Goal: Task Accomplishment & Management: Manage account settings

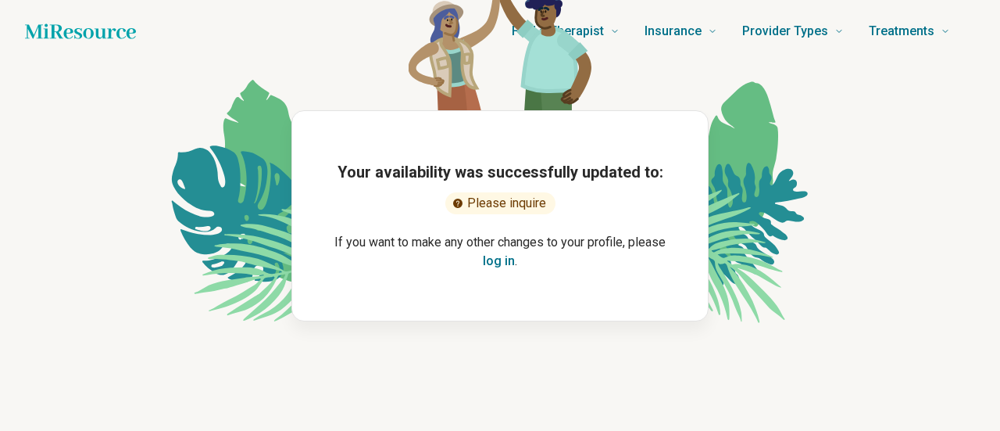
click at [503, 254] on button "log in" at bounding box center [499, 261] width 32 height 19
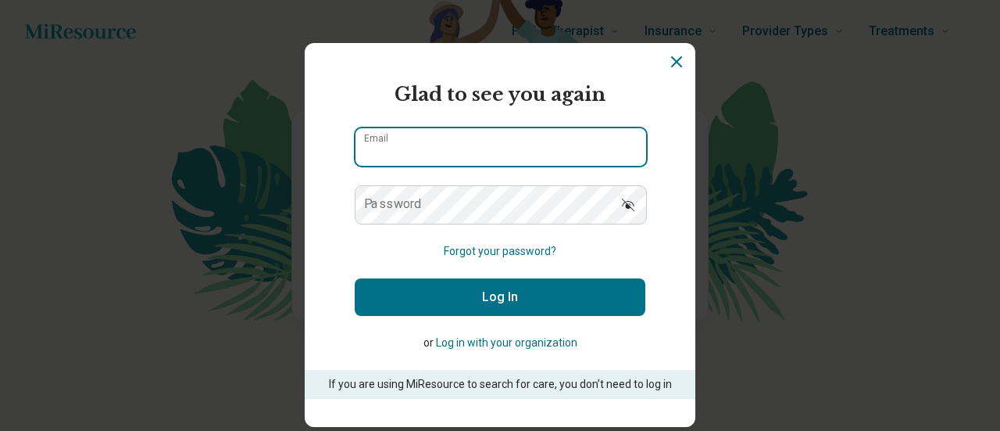
click at [528, 148] on input "Email" at bounding box center [501, 147] width 291 height 38
type input "**********"
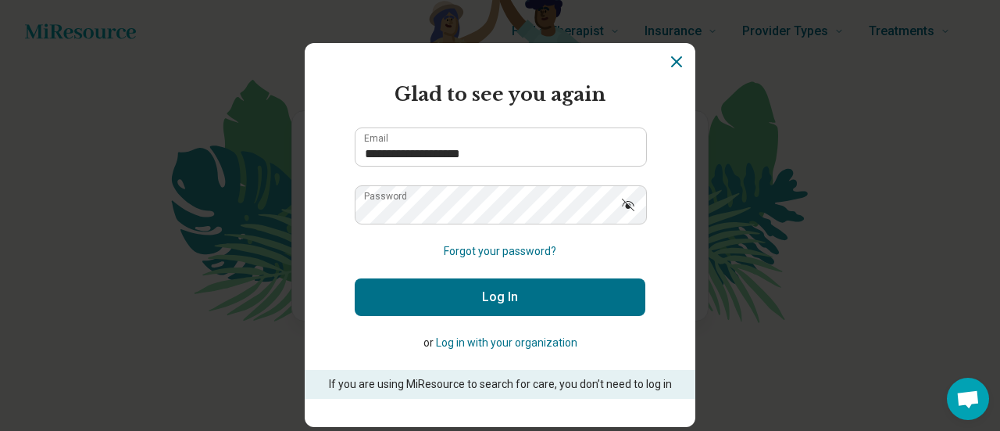
click at [520, 297] on button "Log In" at bounding box center [500, 297] width 291 height 38
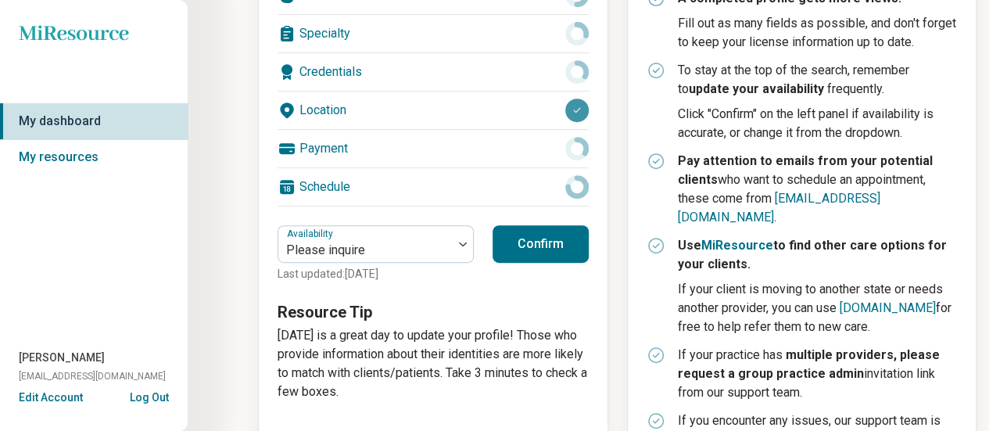
scroll to position [318, 0]
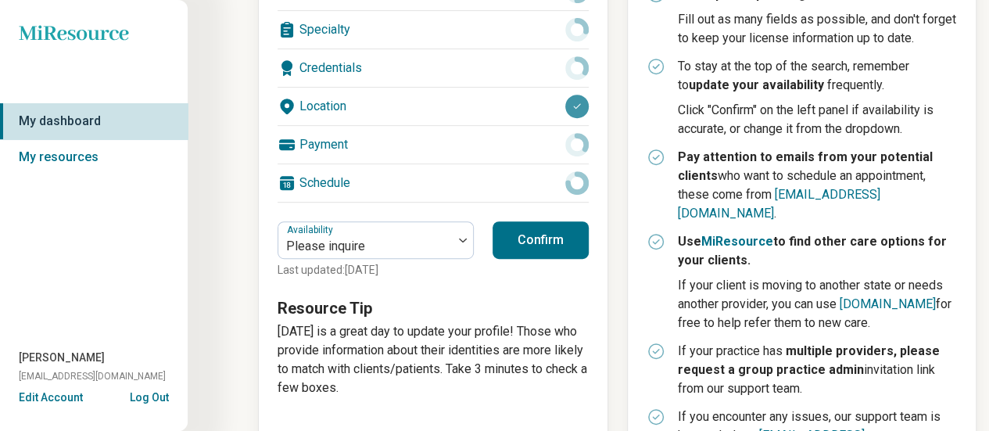
click at [555, 235] on button "Confirm" at bounding box center [540, 240] width 96 height 38
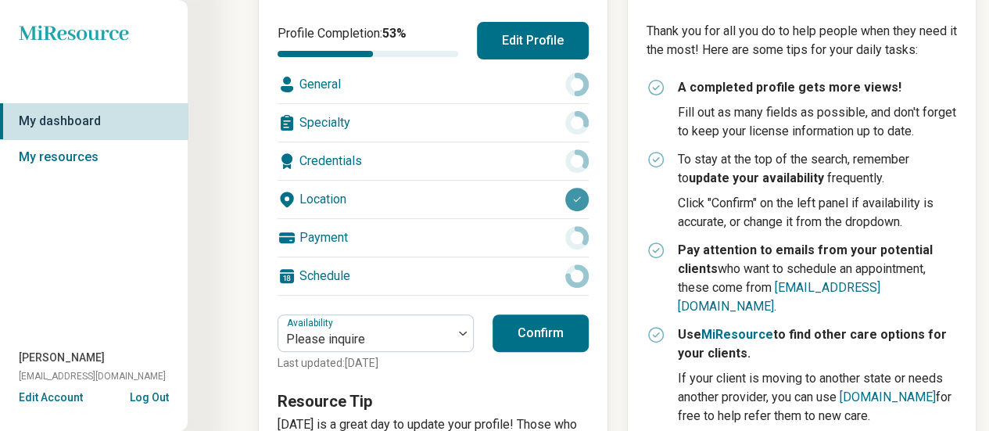
scroll to position [234, 0]
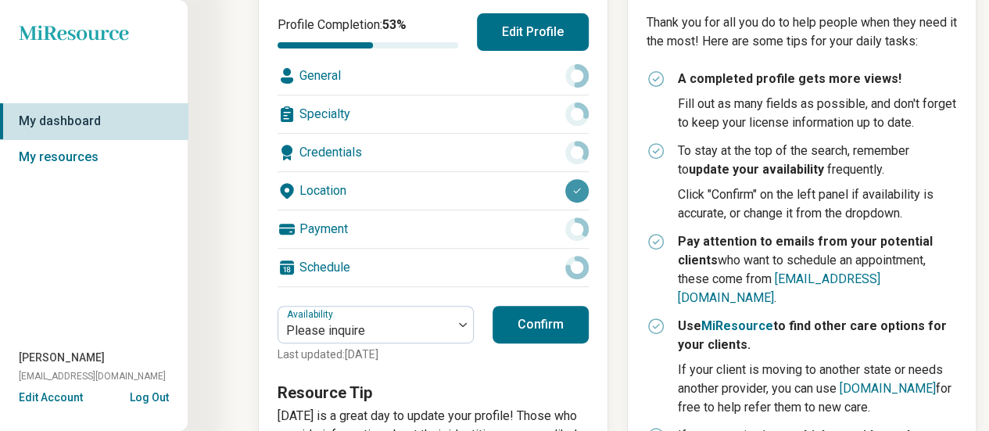
click at [320, 74] on div "General" at bounding box center [432, 76] width 311 height 38
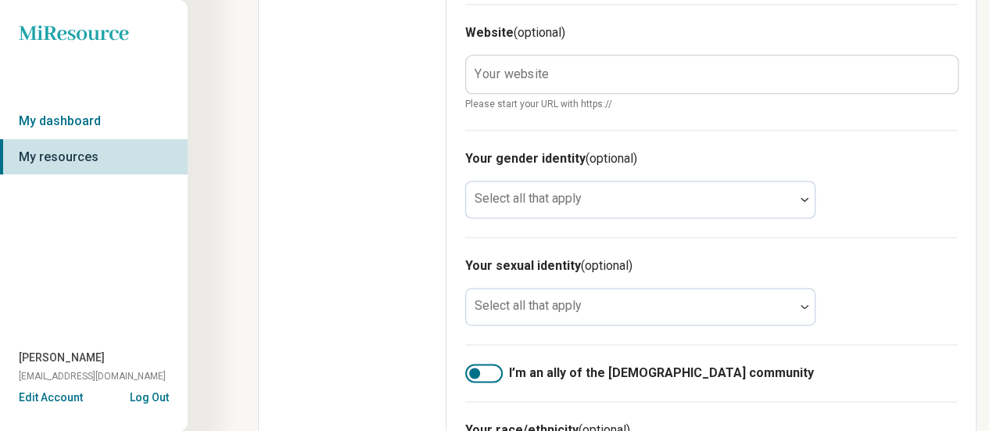
scroll to position [959, 0]
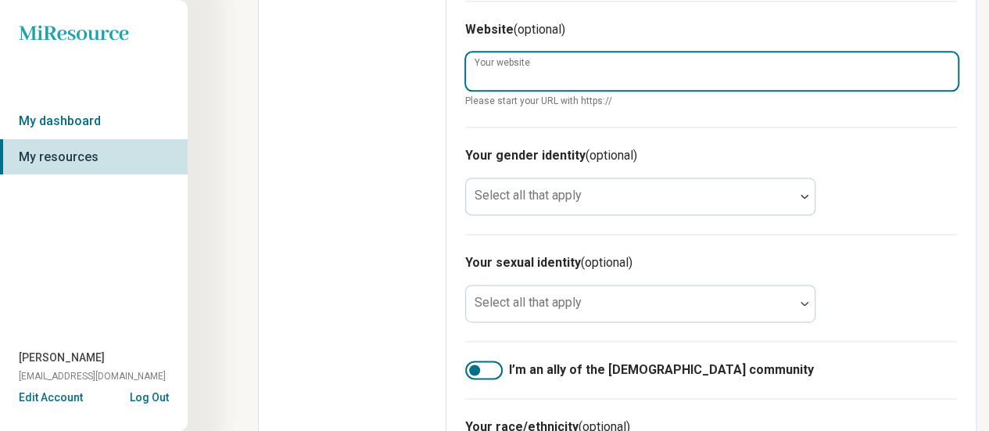
click at [590, 71] on input "Your website" at bounding box center [712, 71] width 492 height 38
paste input "**********"
type textarea "*"
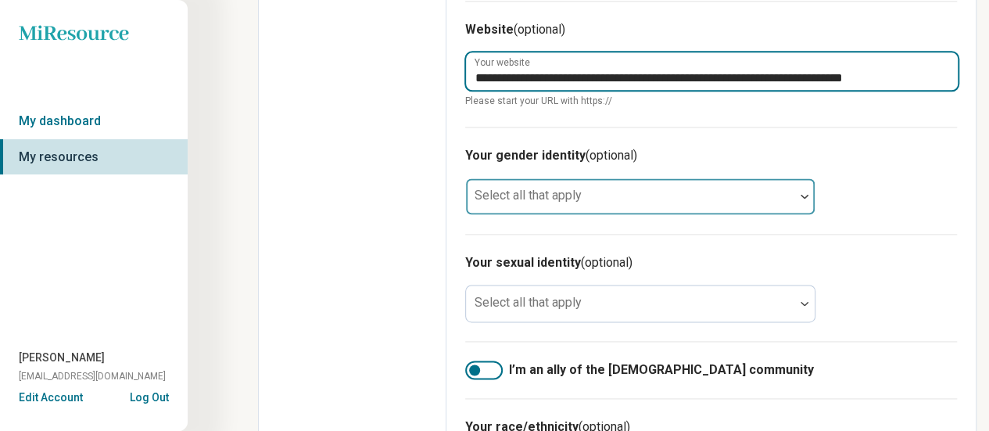
type input "**********"
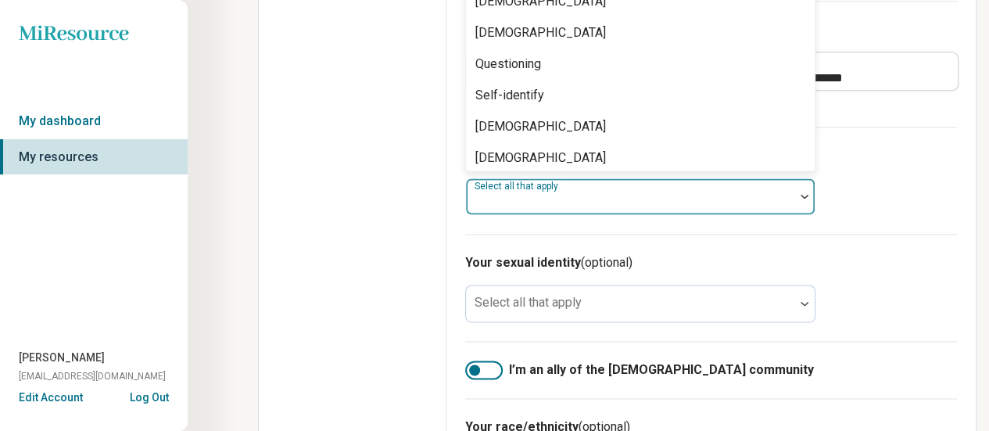
click at [801, 196] on div at bounding box center [804, 196] width 20 height 36
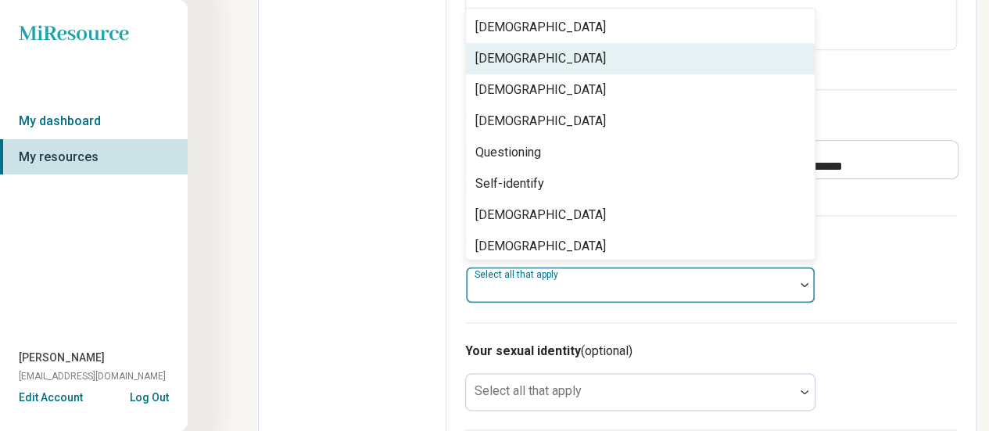
click at [560, 59] on div "[DEMOGRAPHIC_DATA]" at bounding box center [540, 58] width 131 height 19
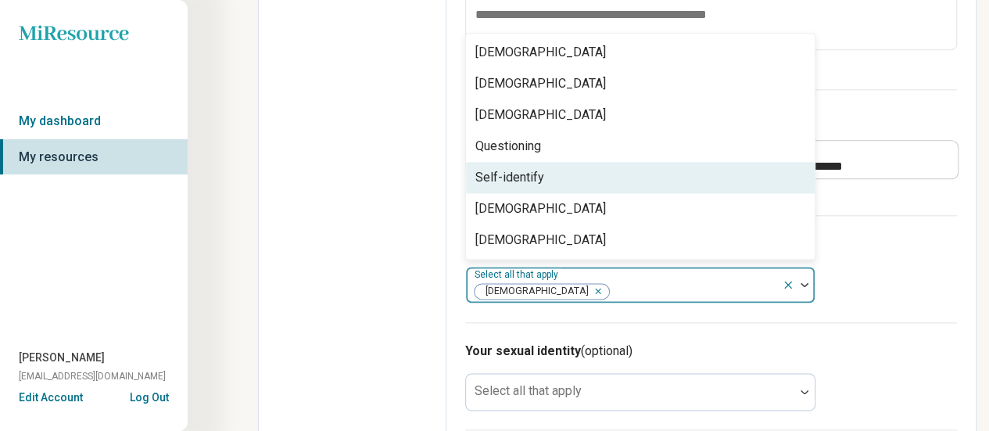
click at [870, 354] on h3 "Your sexual identity (optional)" at bounding box center [711, 351] width 492 height 19
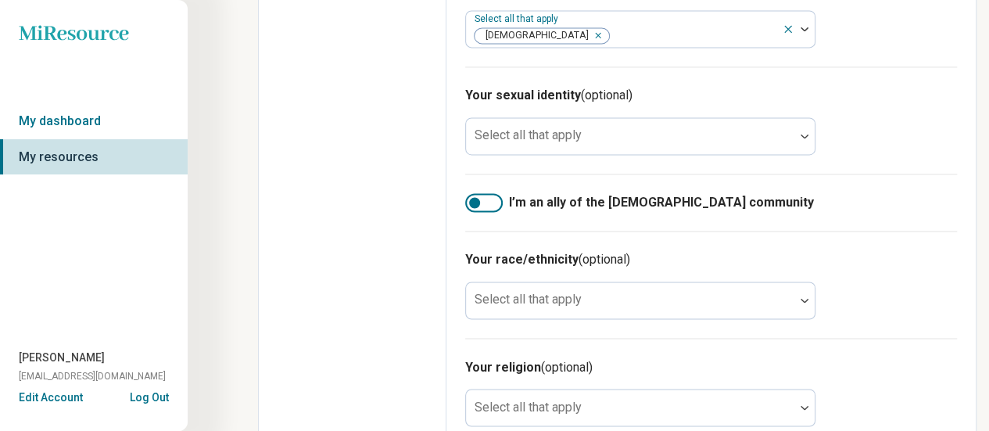
scroll to position [1156, 0]
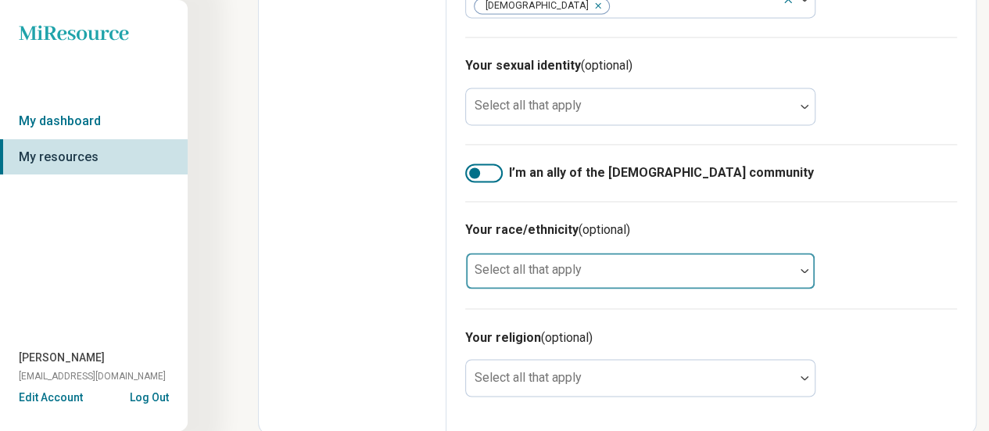
click at [804, 270] on div at bounding box center [804, 270] width 20 height 36
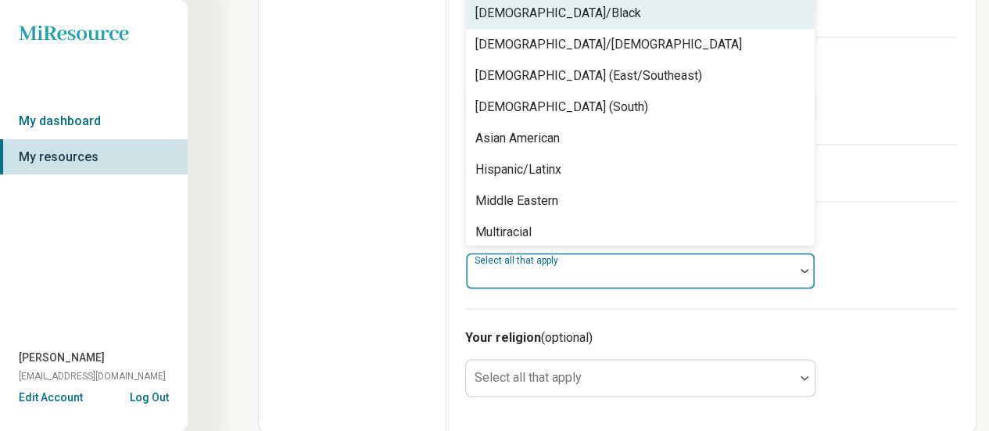
scroll to position [1141, 0]
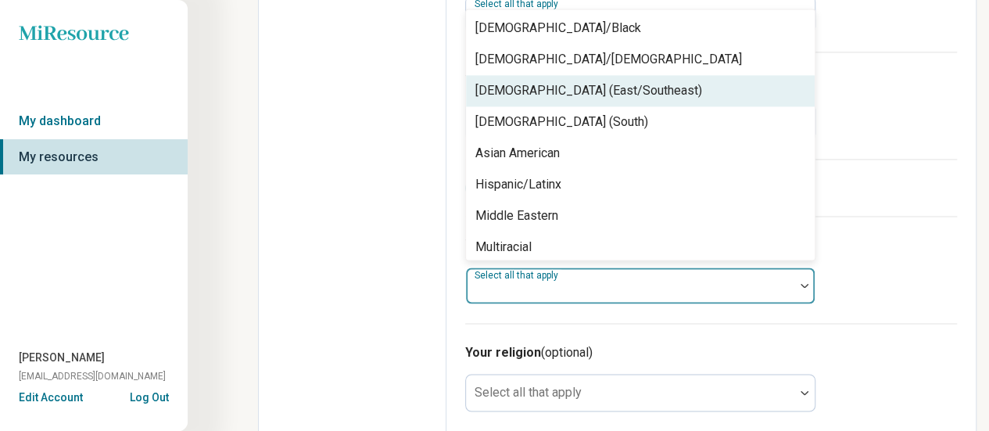
click at [913, 342] on h3 "Your religion (optional)" at bounding box center [711, 351] width 492 height 19
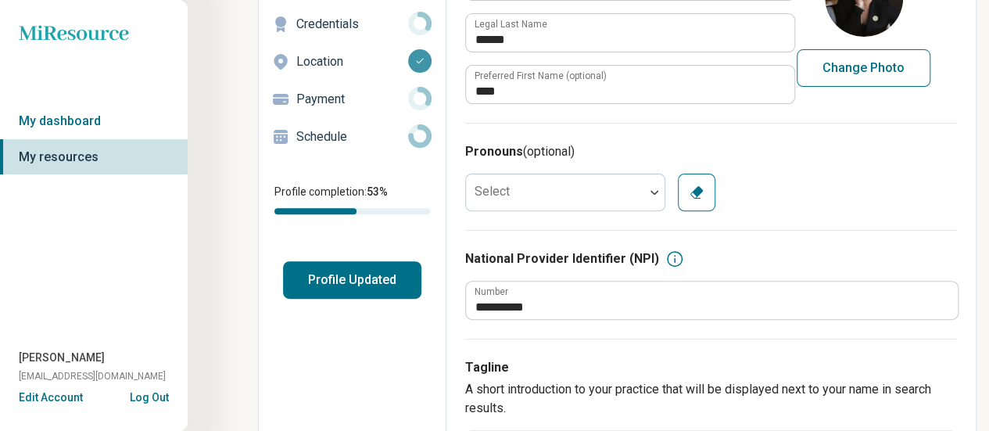
scroll to position [0, 0]
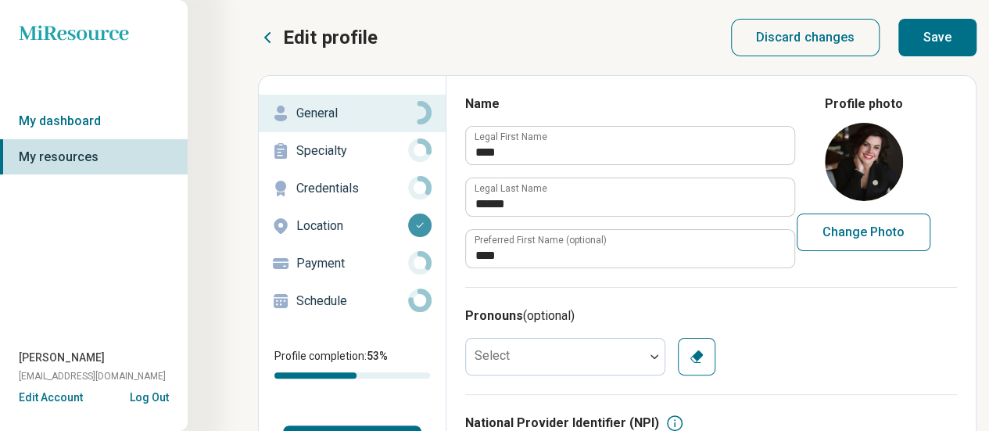
click at [313, 152] on p "Specialty" at bounding box center [352, 150] width 112 height 19
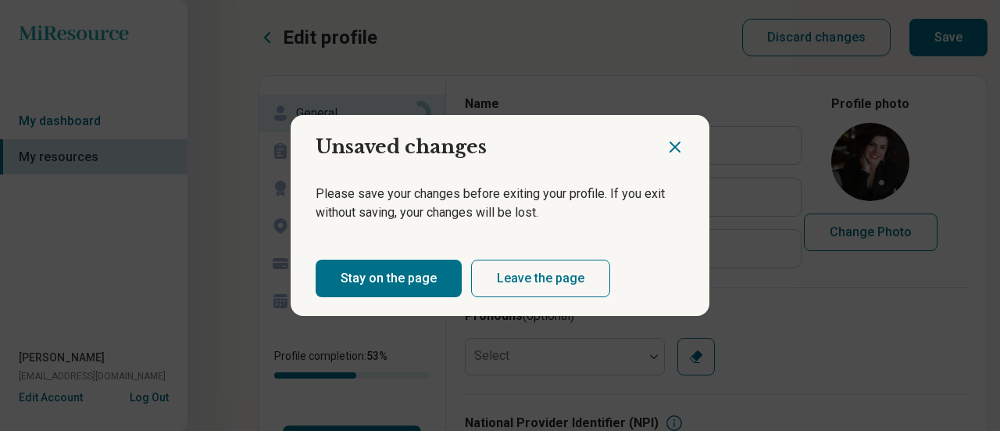
click at [391, 276] on button "Stay on the page" at bounding box center [389, 278] width 146 height 38
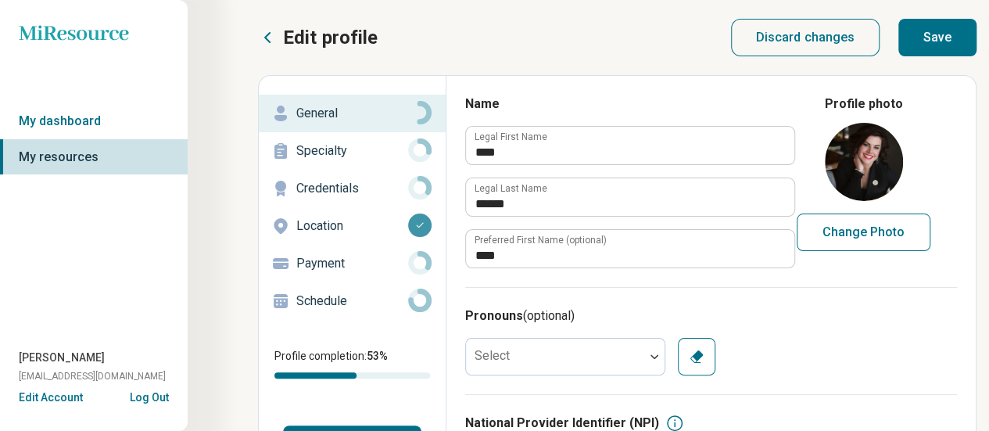
click at [922, 38] on button "Save" at bounding box center [937, 38] width 78 height 38
click at [331, 145] on p "Specialty" at bounding box center [352, 150] width 112 height 19
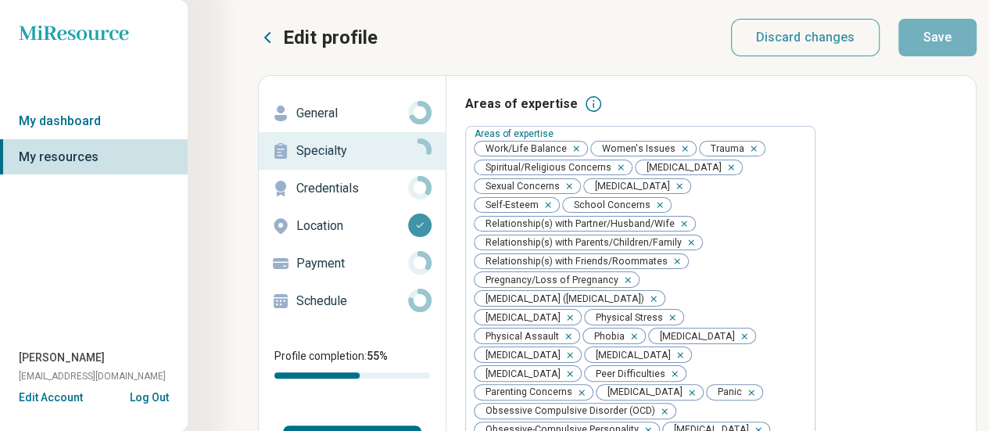
click at [327, 185] on p "Credentials" at bounding box center [352, 188] width 112 height 19
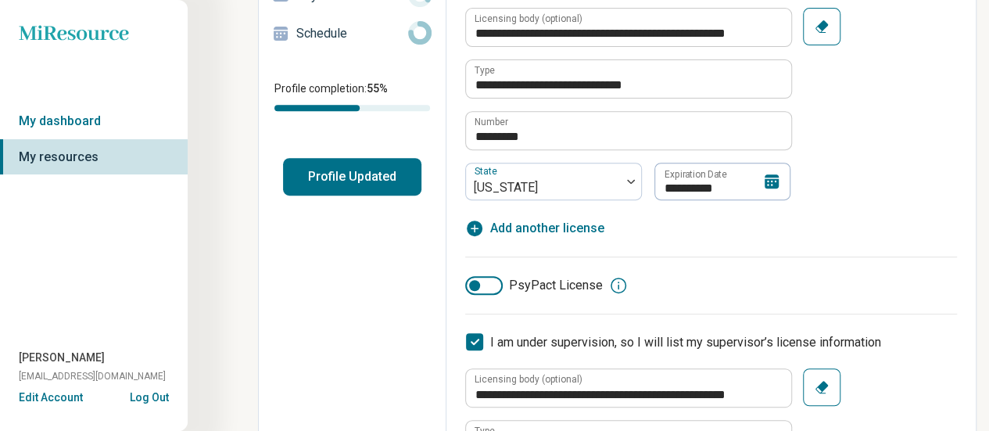
scroll to position [268, 0]
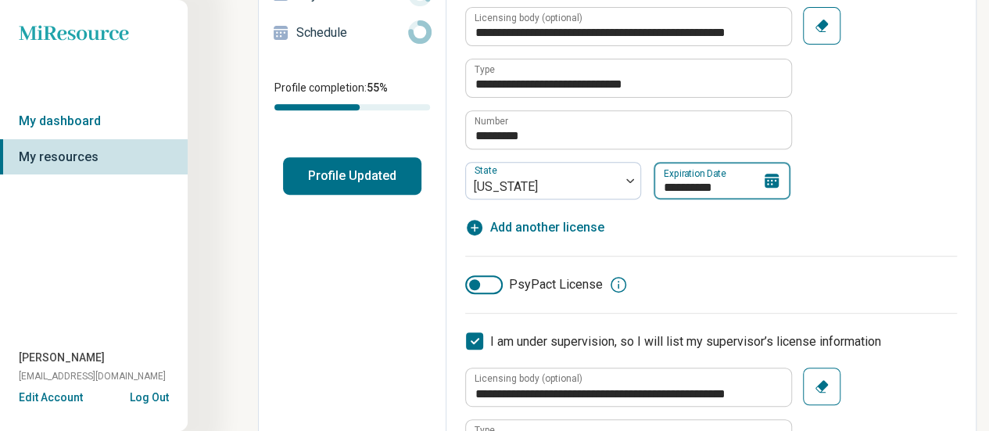
click at [689, 182] on input "**********" at bounding box center [721, 181] width 137 height 38
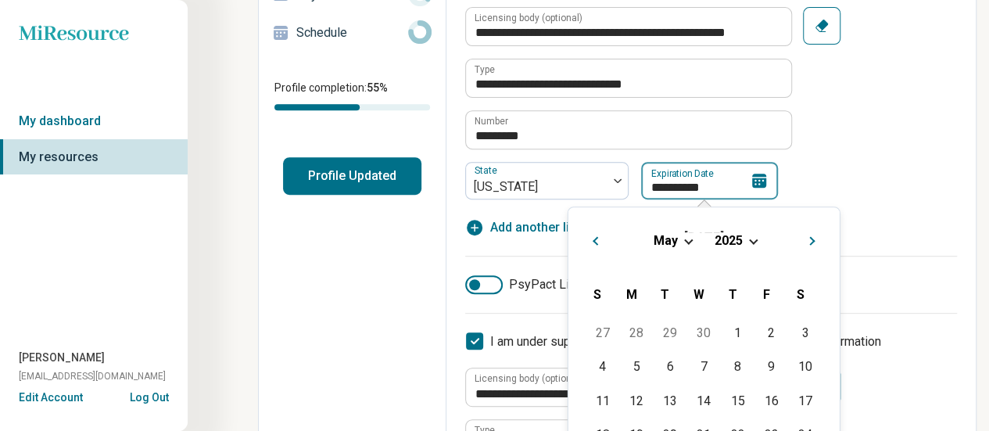
type textarea "*"
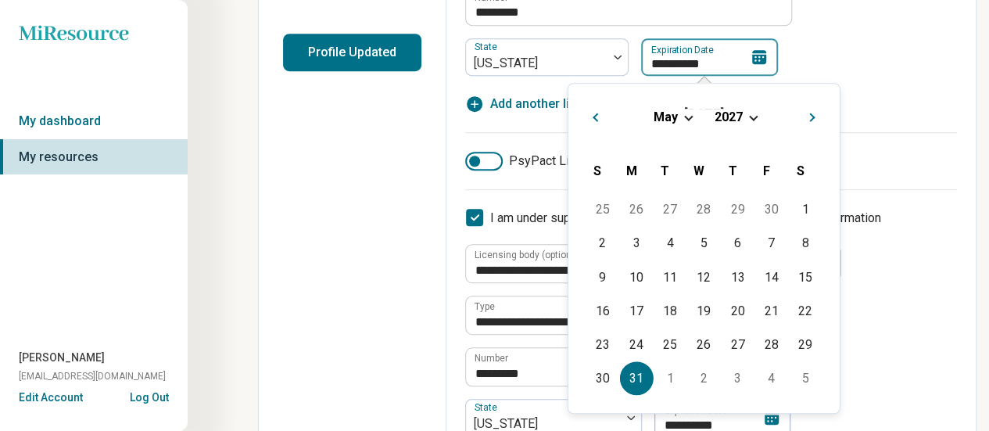
scroll to position [392, 0]
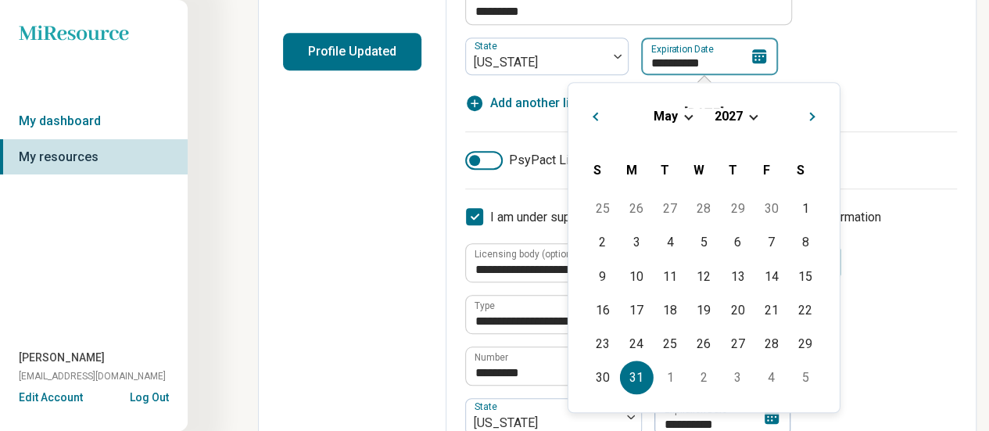
type input "**********"
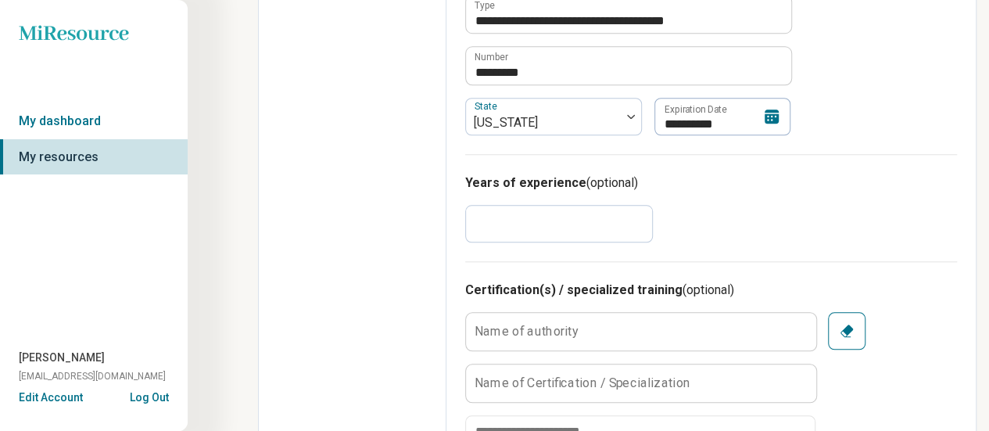
scroll to position [717, 0]
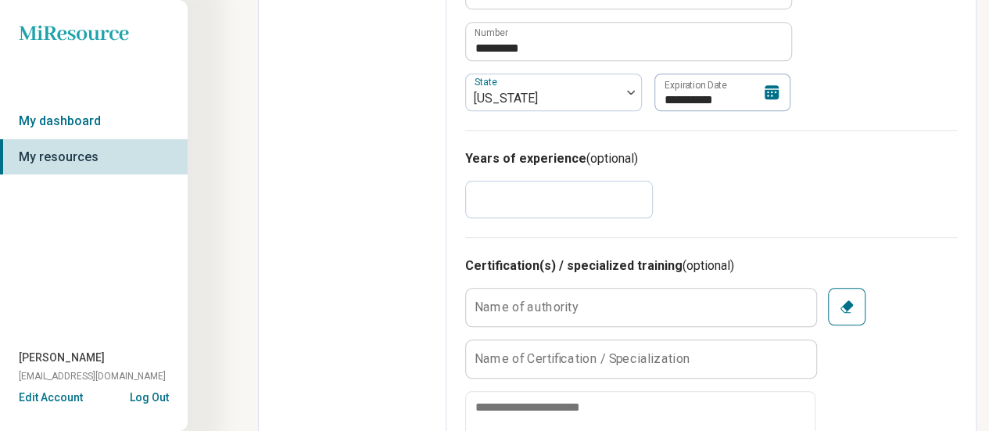
click at [499, 202] on input "*" at bounding box center [559, 200] width 188 height 38
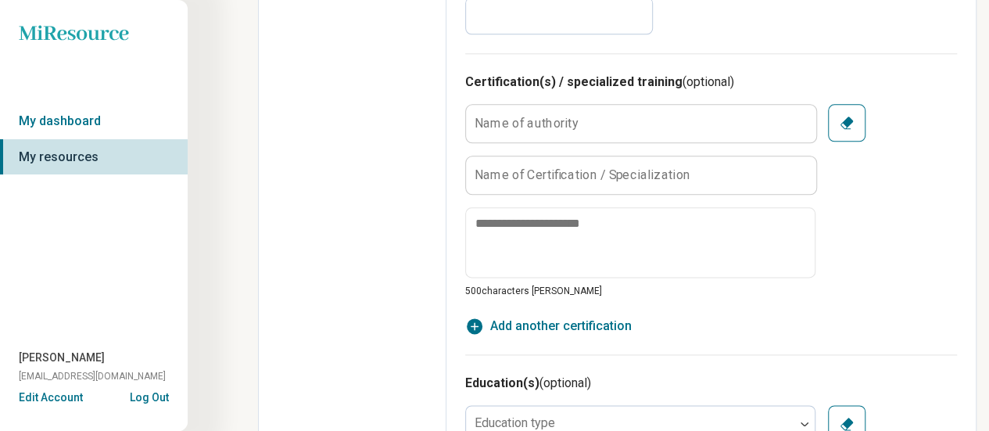
scroll to position [905, 0]
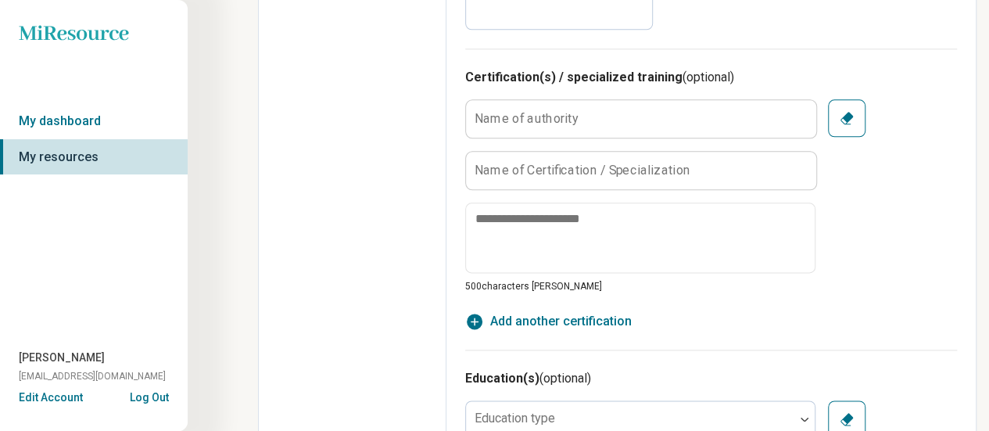
type input "*"
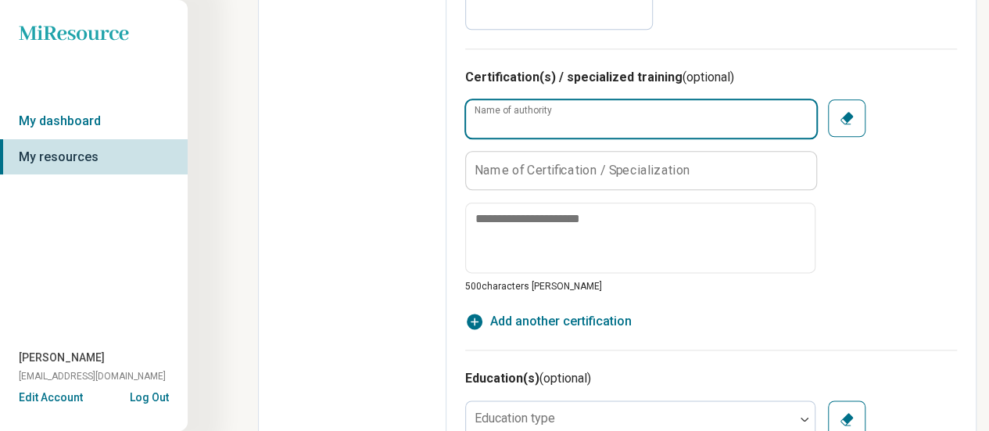
click at [592, 119] on input "Name of authority" at bounding box center [641, 119] width 350 height 38
type input "**********"
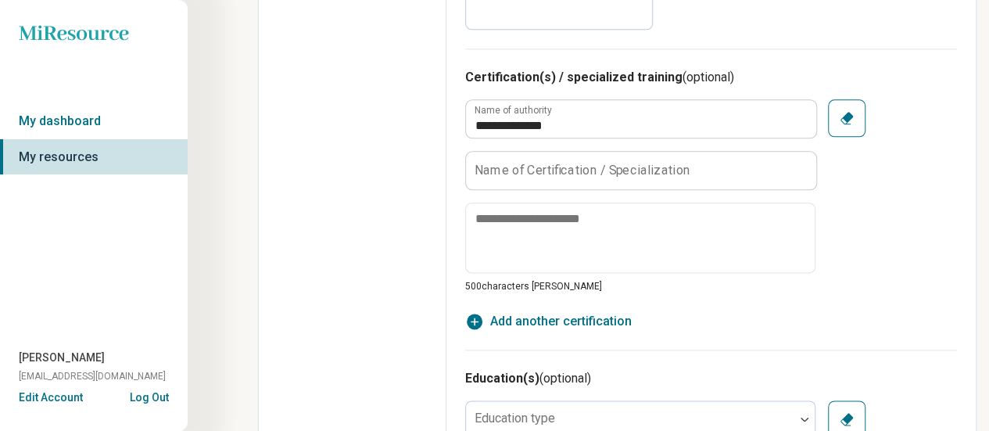
click at [617, 173] on label "Name of Certification / Specialization" at bounding box center [582, 169] width 216 height 13
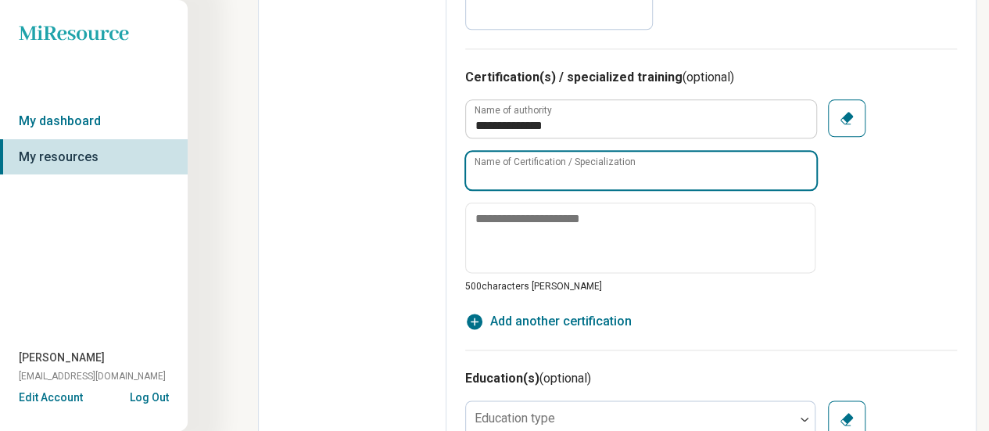
click at [617, 173] on input "Name of Certification / Specialization" at bounding box center [641, 171] width 350 height 38
click at [621, 175] on input "**********" at bounding box center [641, 171] width 350 height 38
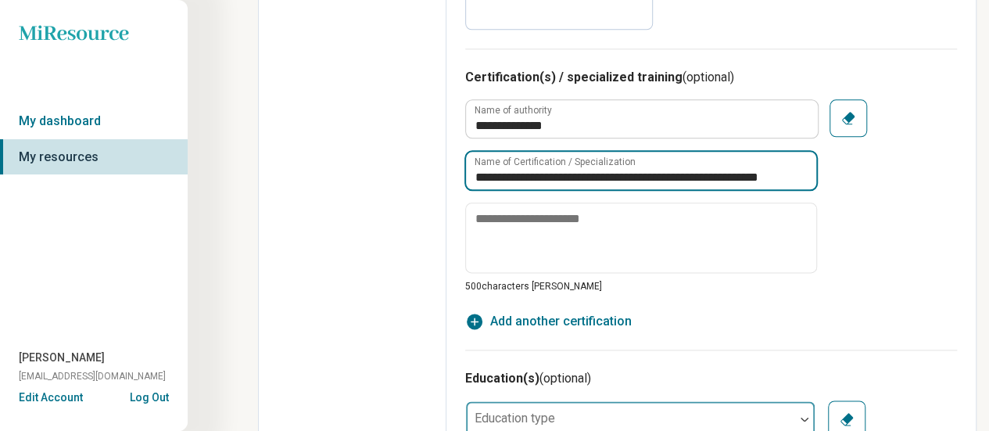
type input "**********"
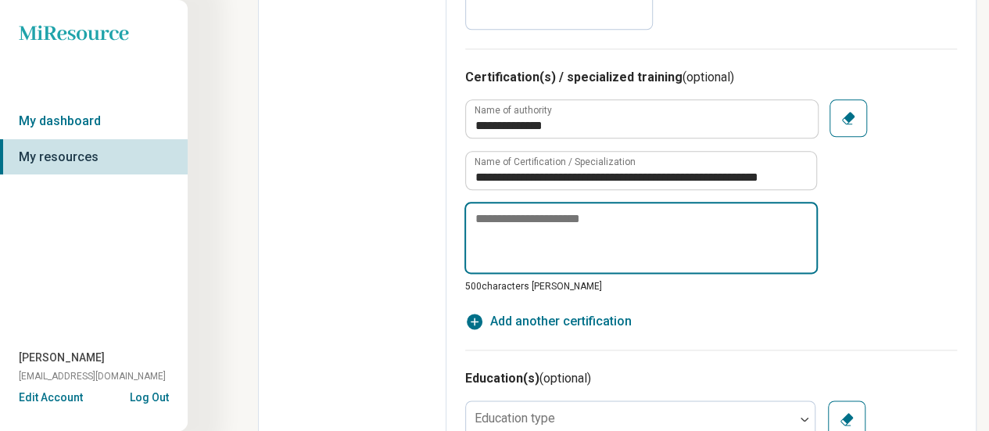
click at [607, 217] on textarea at bounding box center [640, 238] width 353 height 72
paste textarea "**********"
type textarea "*"
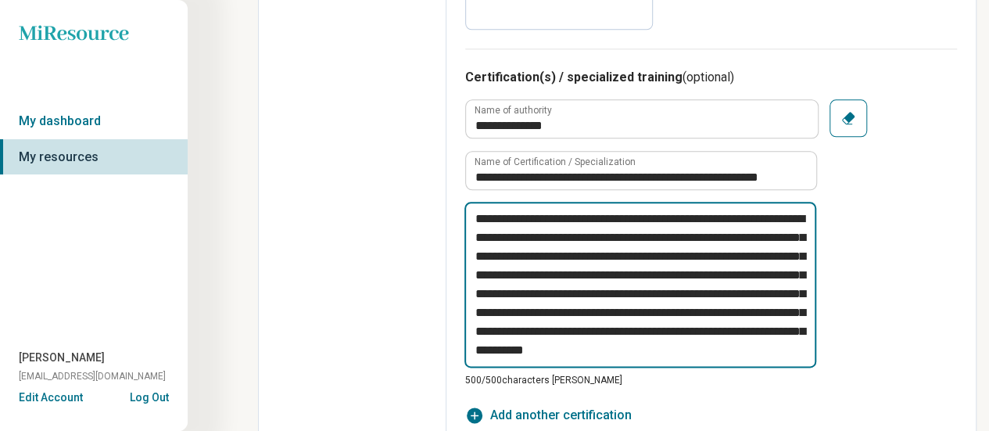
scroll to position [38, 0]
type textarea "**********"
drag, startPoint x: 517, startPoint y: 312, endPoint x: 711, endPoint y: 374, distance: 203.4
click at [711, 374] on div "**********" at bounding box center [641, 294] width 352 height 184
type textarea "*"
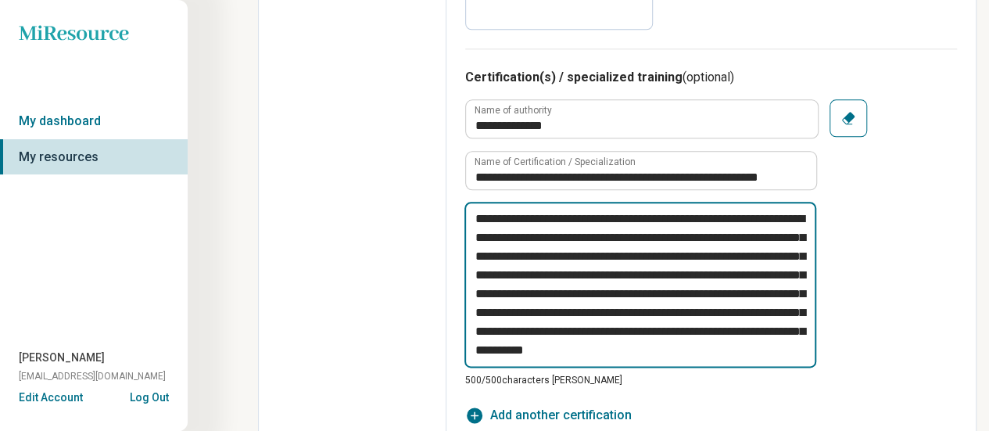
type textarea "**********"
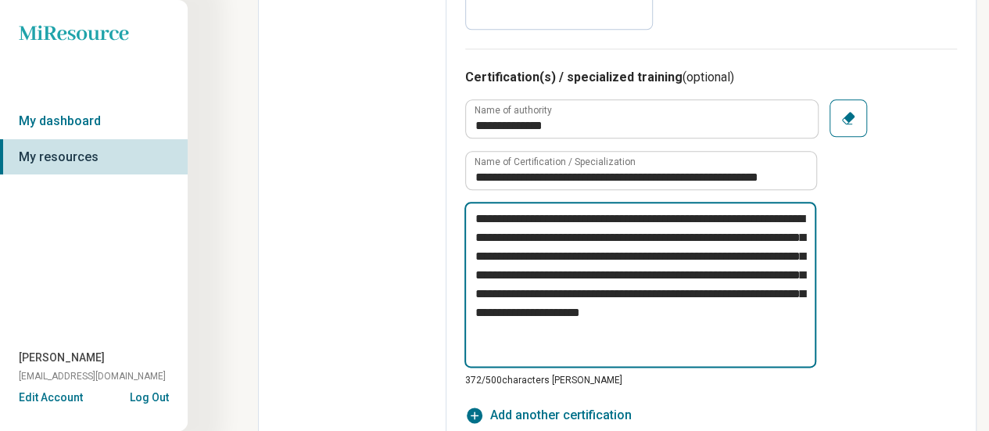
scroll to position [0, 0]
type textarea "*"
type textarea "**********"
type textarea "*"
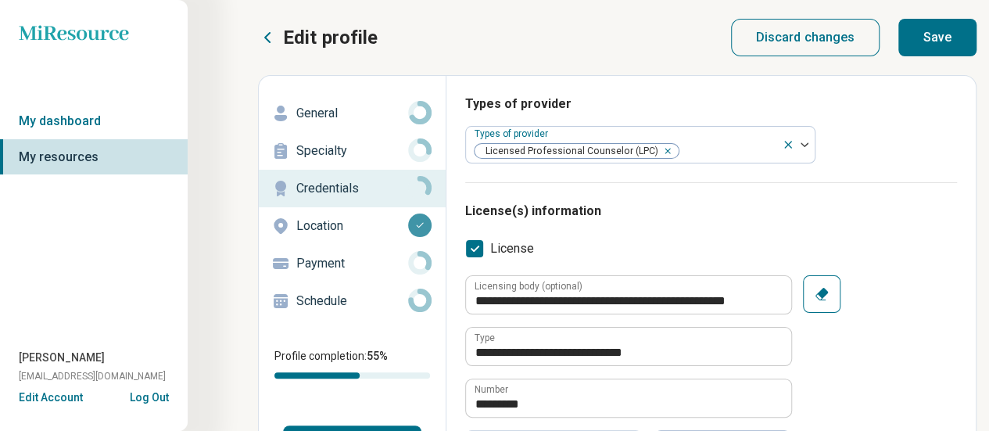
type textarea "**********"
click at [927, 29] on button "Save" at bounding box center [937, 38] width 78 height 38
click at [937, 35] on button "Save" at bounding box center [937, 38] width 78 height 38
type textarea "*"
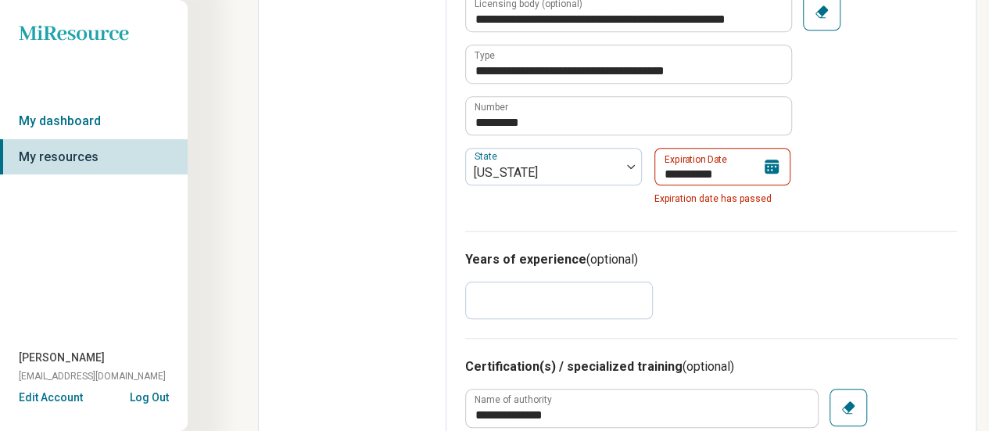
scroll to position [677, 0]
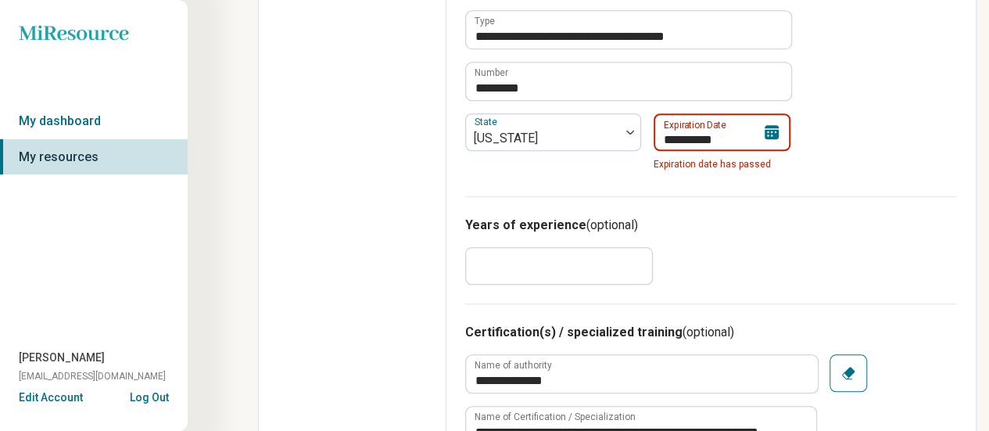
click at [718, 137] on input "**********" at bounding box center [721, 132] width 137 height 38
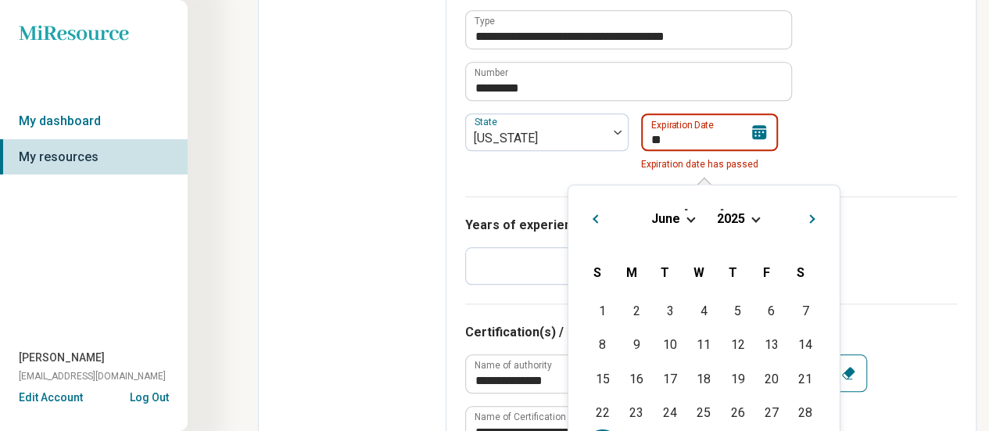
type input "*"
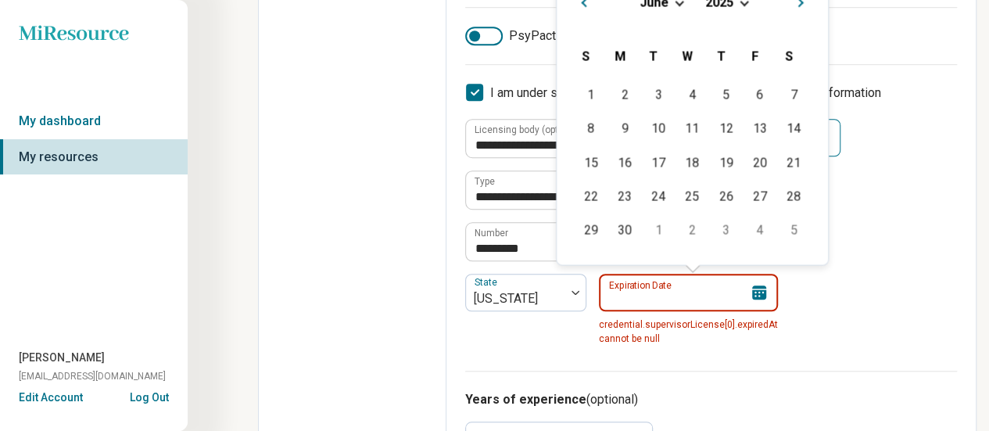
scroll to position [516, 0]
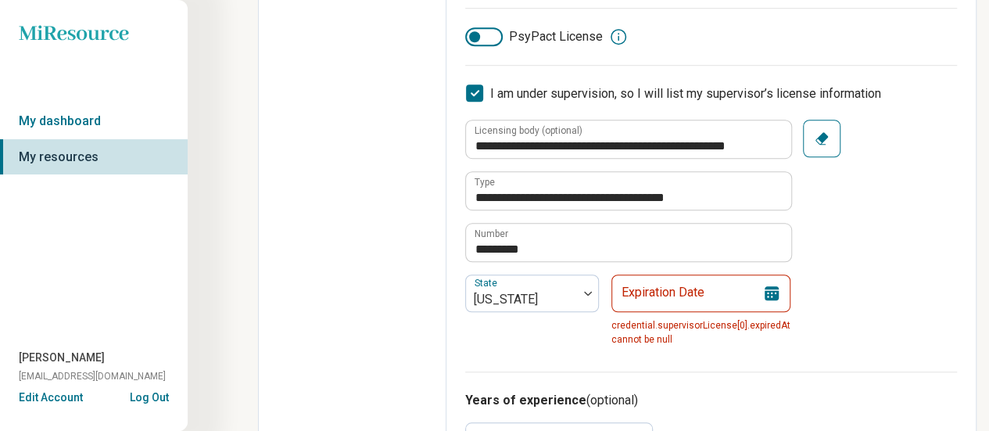
click at [474, 91] on icon at bounding box center [474, 92] width 17 height 17
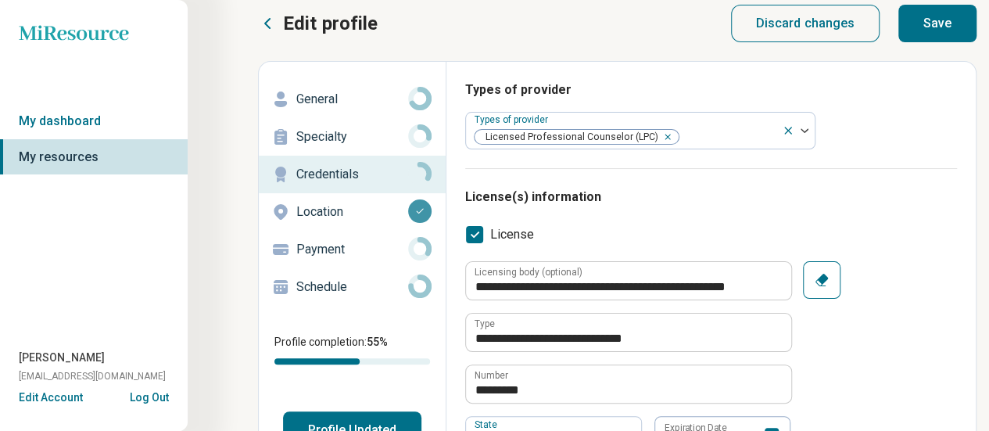
scroll to position [0, 0]
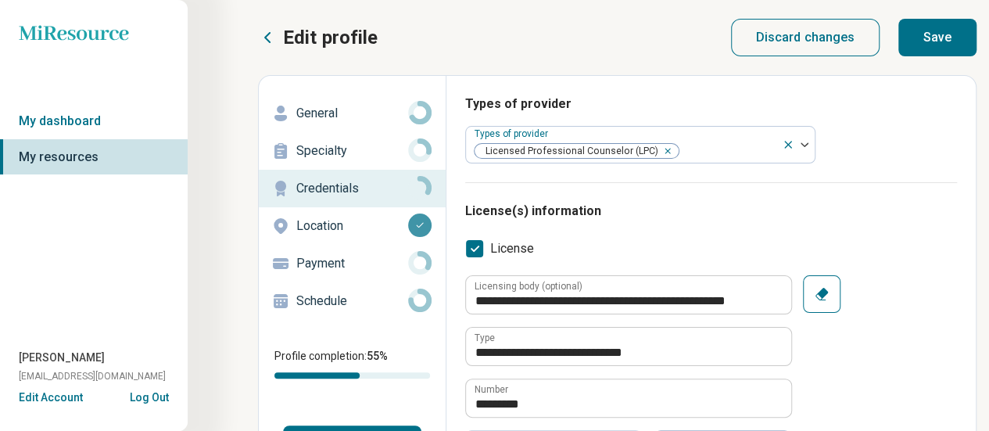
click at [950, 37] on button "Save" at bounding box center [937, 38] width 78 height 38
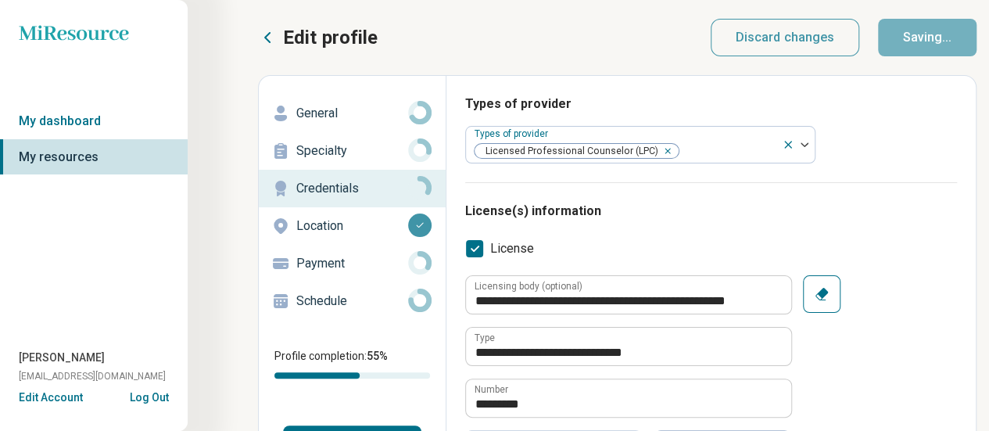
type textarea "*"
click at [317, 266] on p "Payment" at bounding box center [352, 263] width 112 height 19
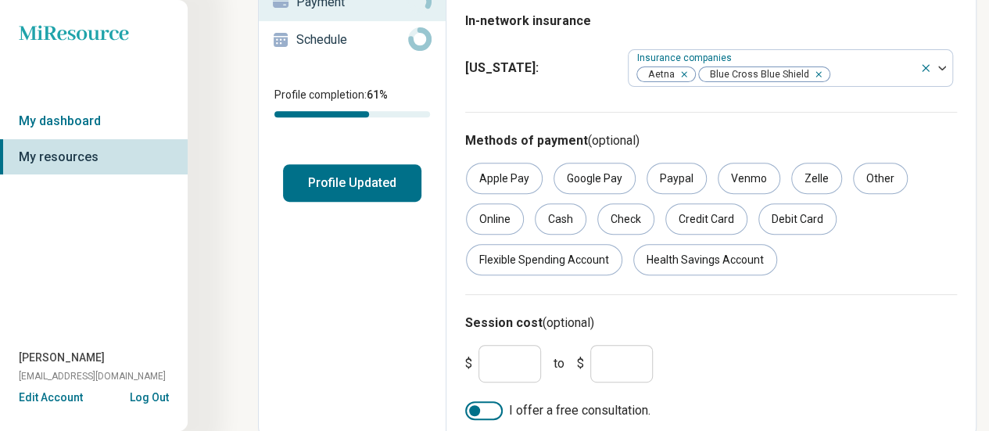
scroll to position [268, 0]
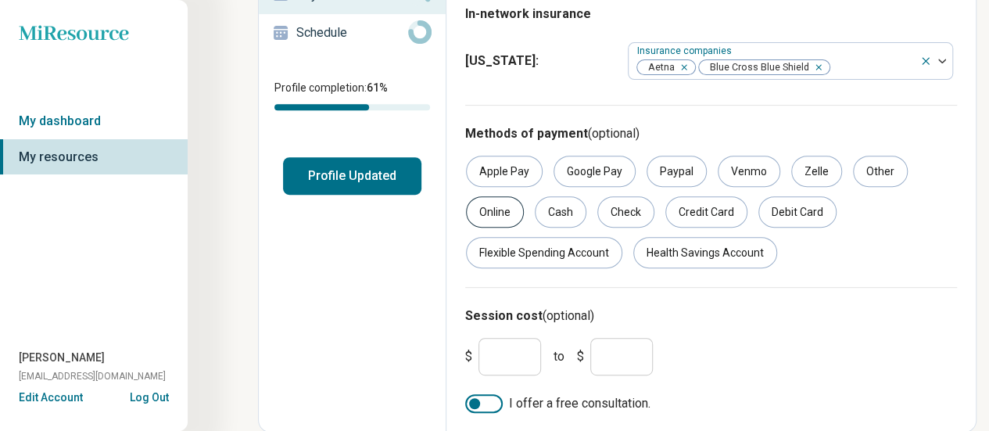
click at [487, 213] on div "Online" at bounding box center [495, 211] width 58 height 31
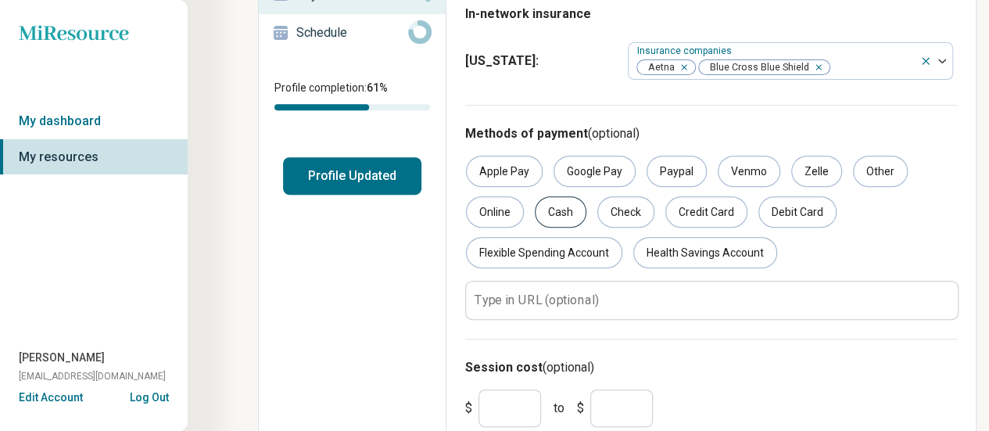
click at [560, 204] on div "Cash" at bounding box center [561, 211] width 52 height 31
click at [520, 256] on div "Flexible Spending Account" at bounding box center [544, 252] width 156 height 31
click at [702, 237] on div "Health Savings Account" at bounding box center [705, 252] width 144 height 31
click at [608, 217] on div "Check" at bounding box center [625, 211] width 57 height 31
click at [706, 201] on div "Credit Card" at bounding box center [706, 211] width 82 height 31
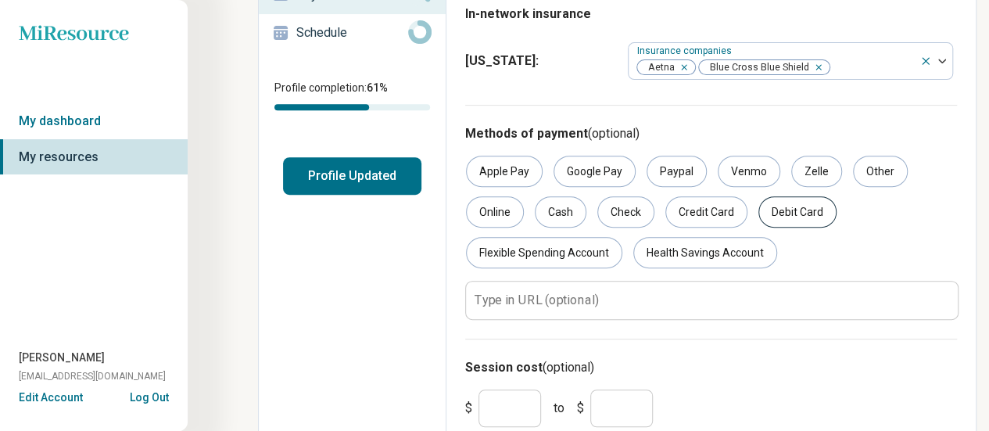
click at [781, 209] on div "Debit Card" at bounding box center [797, 211] width 78 height 31
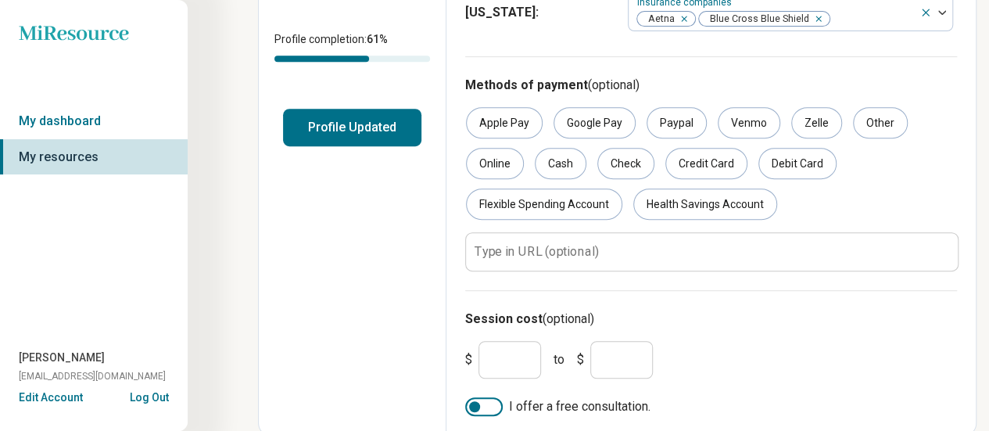
click at [495, 363] on input "*" at bounding box center [509, 360] width 63 height 38
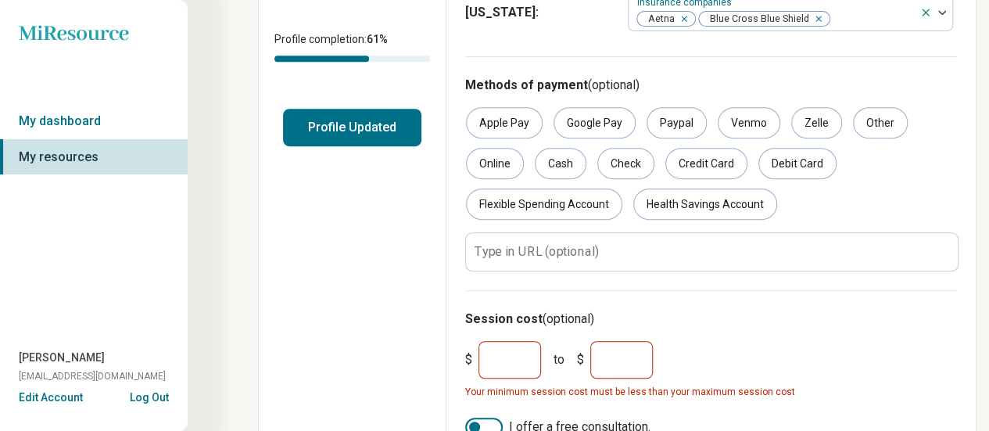
type input "***"
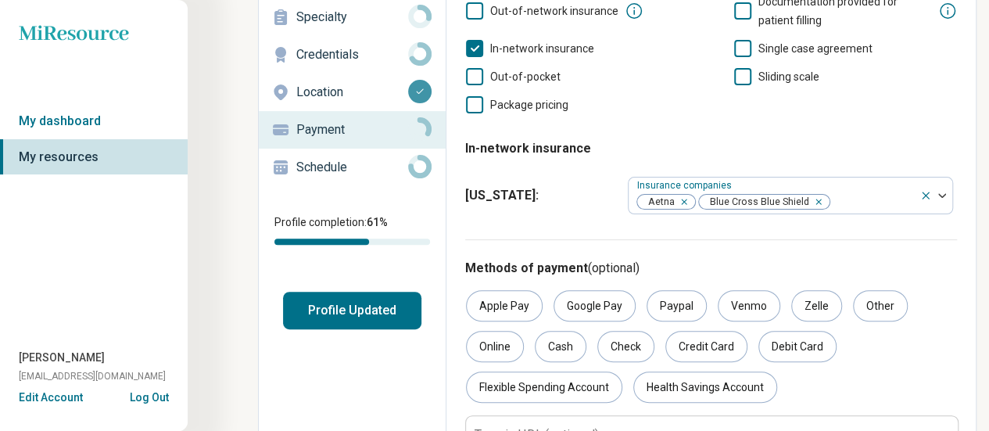
scroll to position [0, 0]
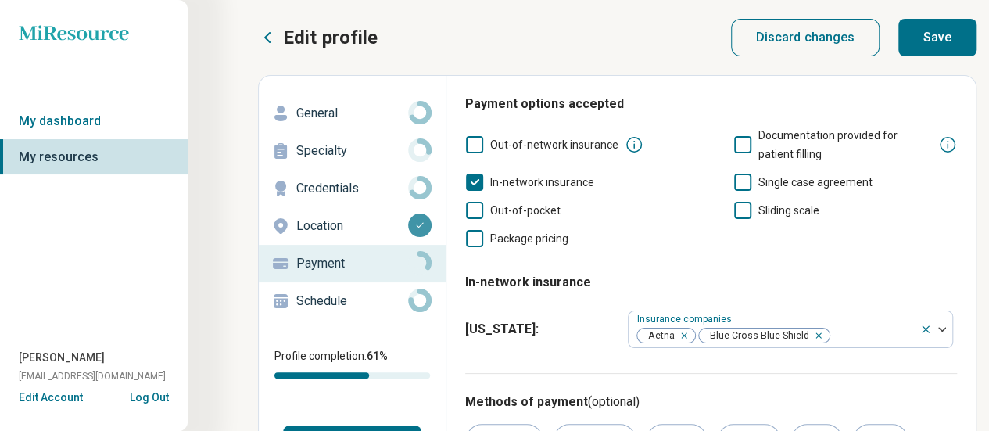
type input "***"
click at [943, 35] on button "Save" at bounding box center [937, 38] width 78 height 38
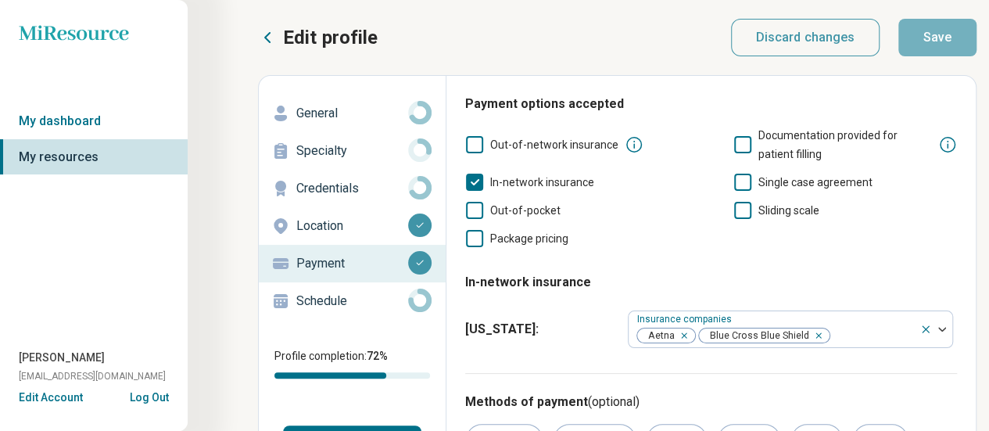
click at [324, 299] on p "Schedule" at bounding box center [352, 300] width 112 height 19
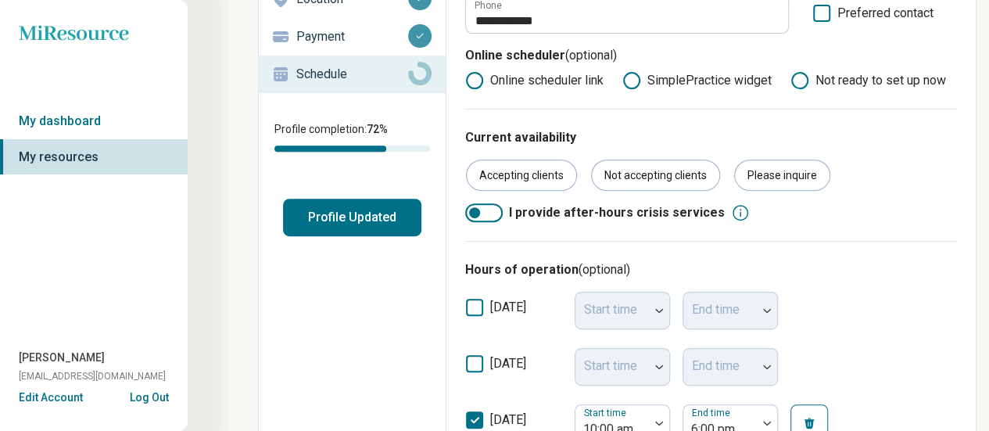
scroll to position [235, 0]
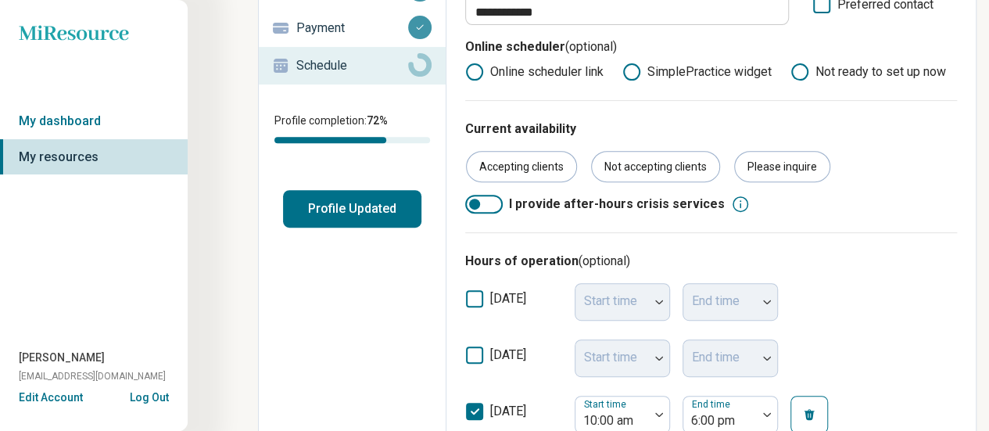
click at [366, 217] on button "Profile Updated" at bounding box center [352, 209] width 138 height 38
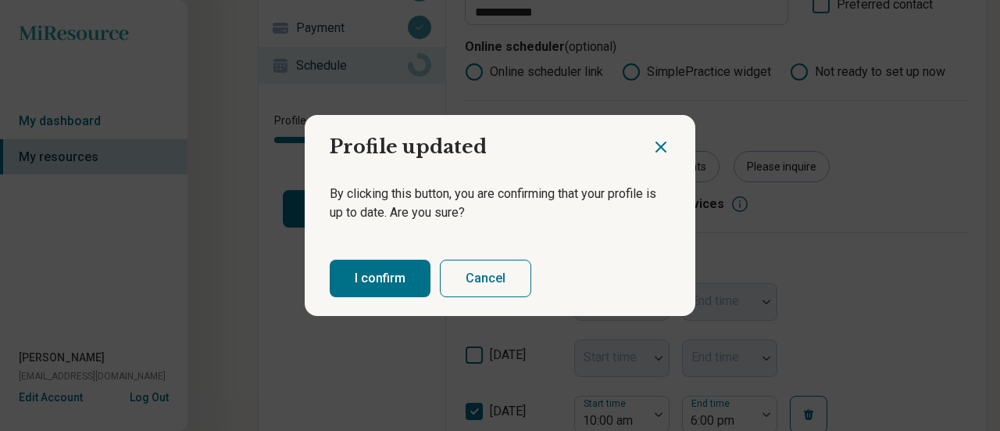
click at [366, 276] on button "I confirm" at bounding box center [380, 278] width 101 height 38
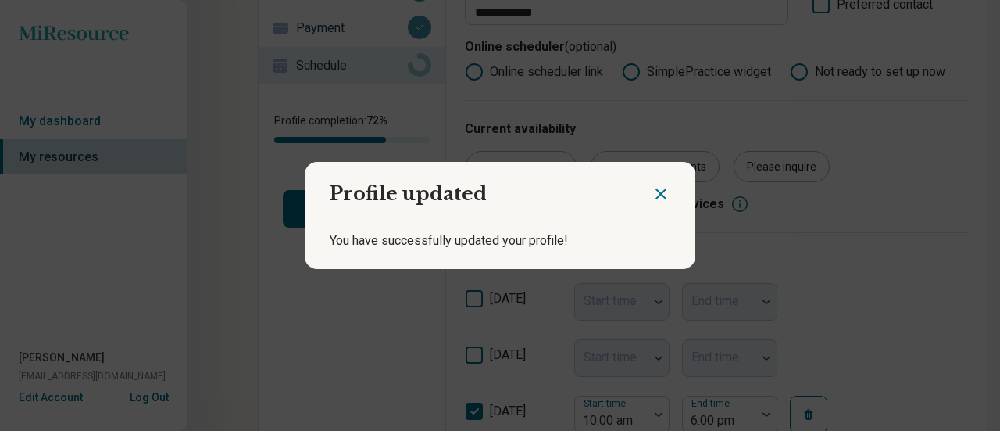
click at [656, 191] on icon "Close dialog" at bounding box center [660, 193] width 9 height 9
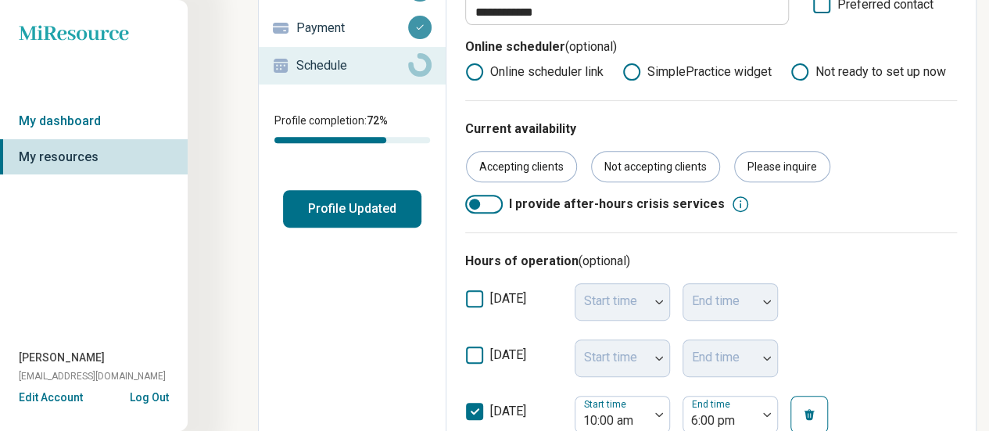
scroll to position [0, 0]
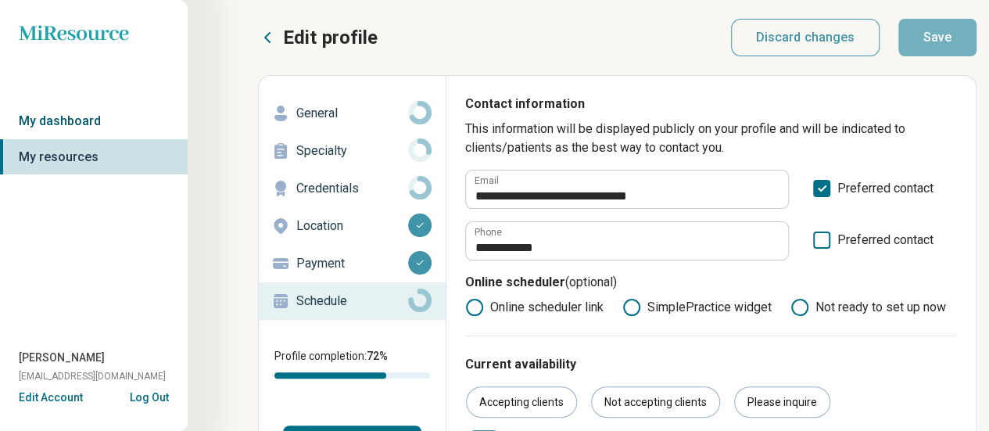
click at [42, 125] on link "My dashboard" at bounding box center [94, 121] width 188 height 36
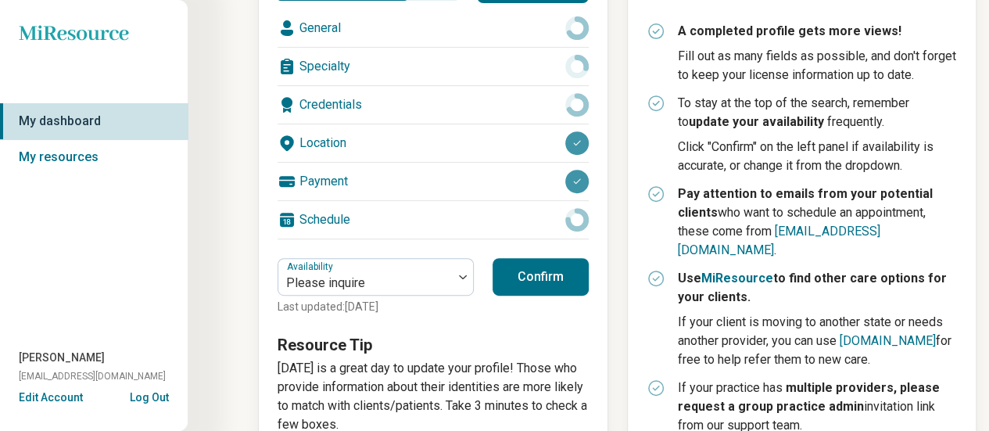
scroll to position [353, 0]
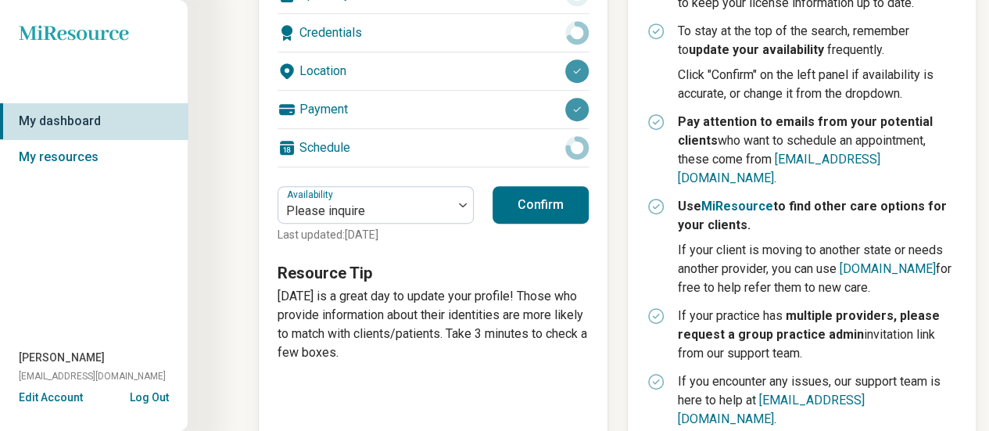
click at [148, 402] on button "Log Out" at bounding box center [149, 395] width 39 height 13
